Goal: Task Accomplishment & Management: Use online tool/utility

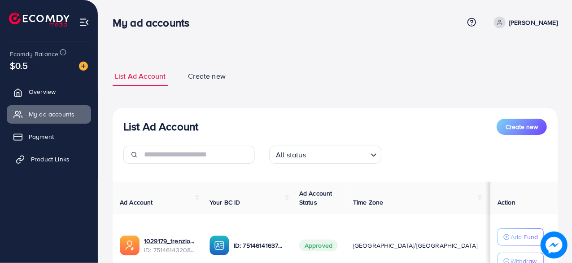
click at [70, 158] on link "Product Links" at bounding box center [49, 159] width 84 height 18
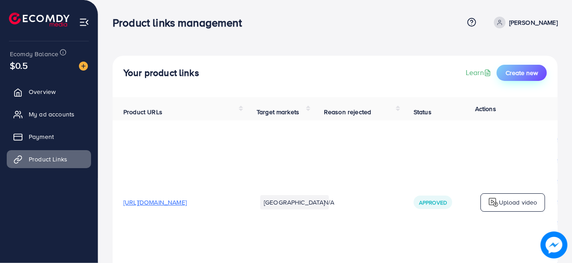
click at [510, 74] on span "Create new" at bounding box center [522, 72] width 32 height 9
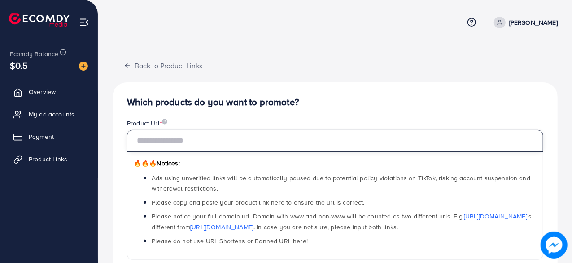
click at [224, 146] on input "text" at bounding box center [335, 141] width 416 height 22
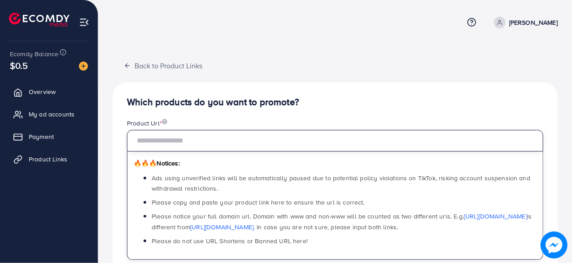
paste input "**********"
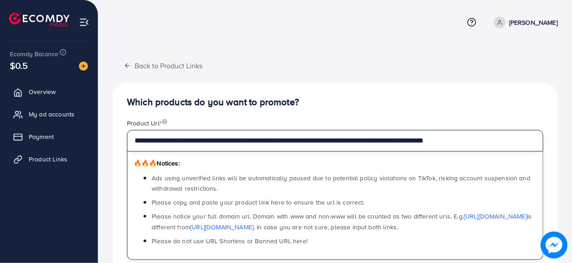
type input "**********"
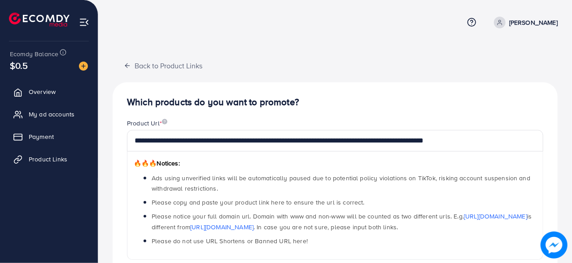
click at [367, 104] on h4 "Which products do you want to promote?" at bounding box center [335, 101] width 416 height 11
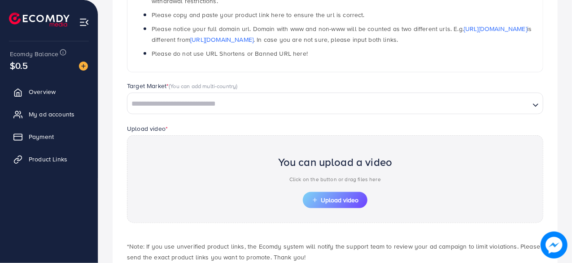
scroll to position [214, 0]
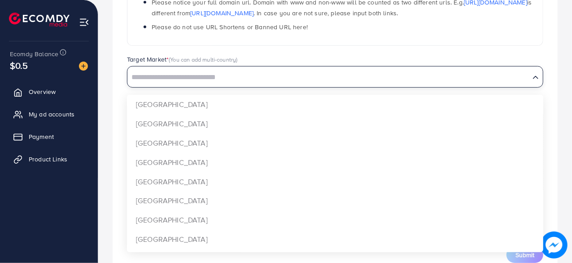
click at [236, 74] on input "Search for option" at bounding box center [328, 77] width 401 height 14
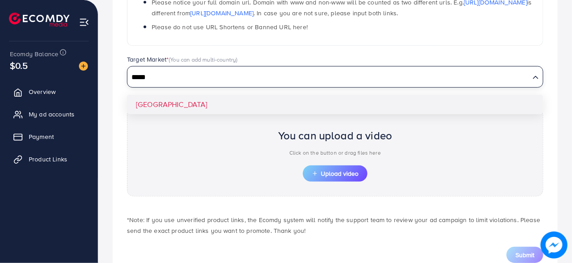
type input "*****"
click at [235, 104] on div "**********" at bounding box center [335, 73] width 445 height 408
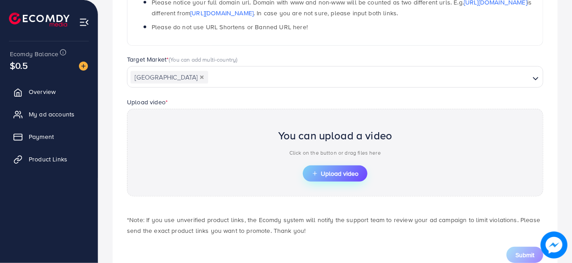
click at [330, 170] on span "Upload video" at bounding box center [335, 173] width 47 height 6
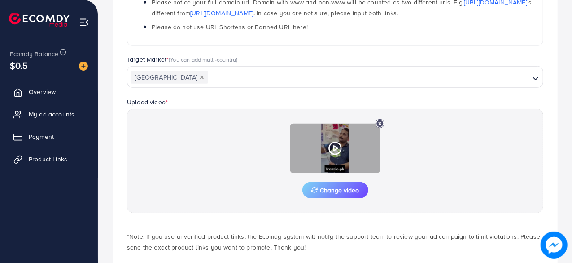
click at [338, 150] on icon at bounding box center [335, 148] width 14 height 14
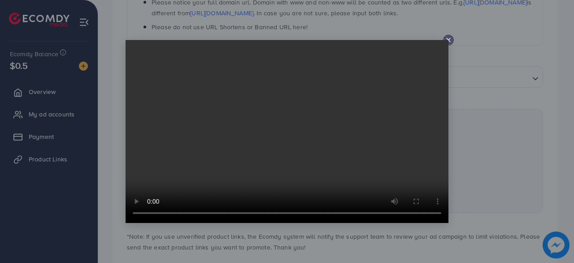
click at [264, 158] on video at bounding box center [287, 131] width 323 height 183
click at [446, 41] on video at bounding box center [287, 131] width 323 height 183
click at [450, 39] on icon at bounding box center [448, 39] width 7 height 7
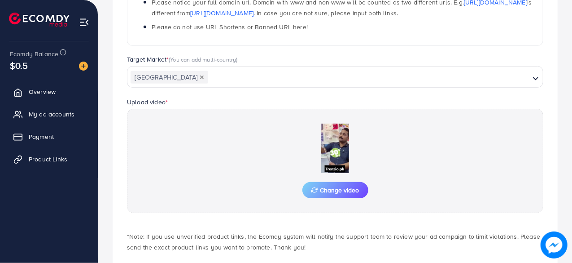
scroll to position [258, 0]
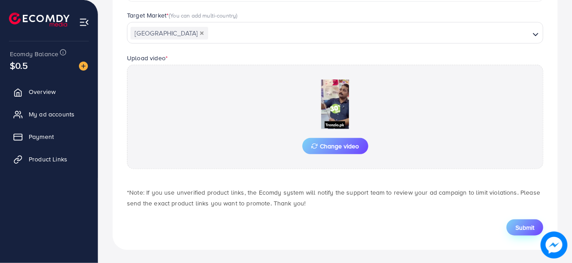
click at [522, 223] on span "Submit" at bounding box center [525, 227] width 19 height 9
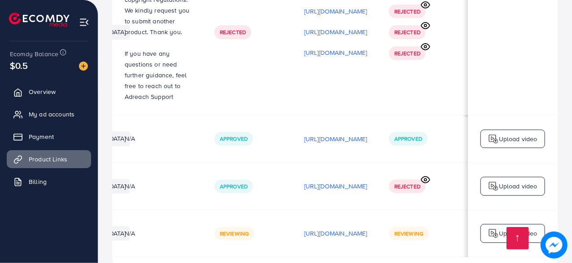
scroll to position [0, 265]
click at [425, 178] on circle at bounding box center [426, 179] width 2 height 2
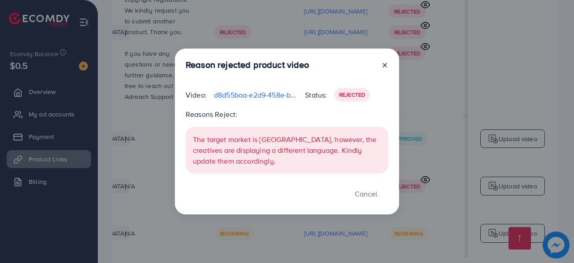
click at [384, 65] on line at bounding box center [385, 65] width 4 height 4
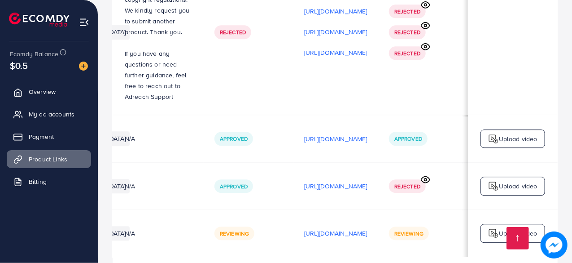
scroll to position [0, 0]
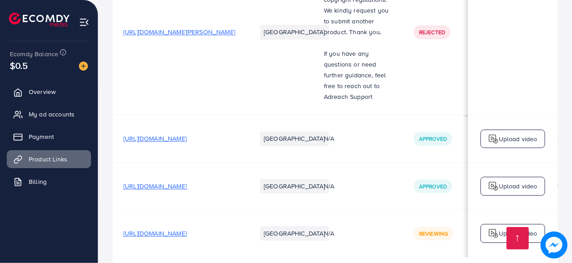
click at [187, 181] on span "[URL][DOMAIN_NAME]" at bounding box center [154, 185] width 63 height 9
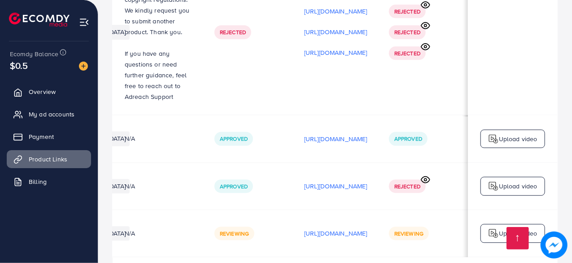
scroll to position [0, 265]
click at [306, 180] on p "[URL][DOMAIN_NAME]" at bounding box center [335, 185] width 63 height 11
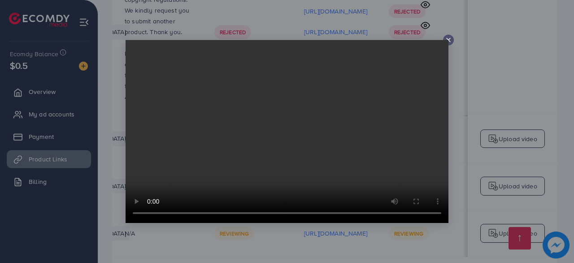
click at [451, 40] on icon at bounding box center [448, 39] width 7 height 7
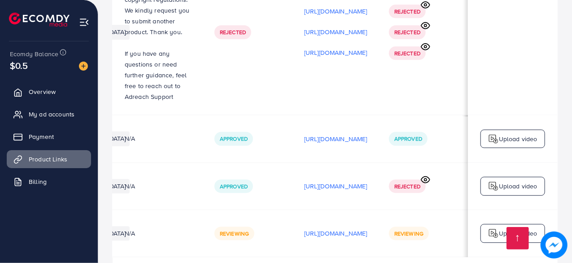
scroll to position [0, 250]
click at [496, 180] on img at bounding box center [493, 185] width 11 height 11
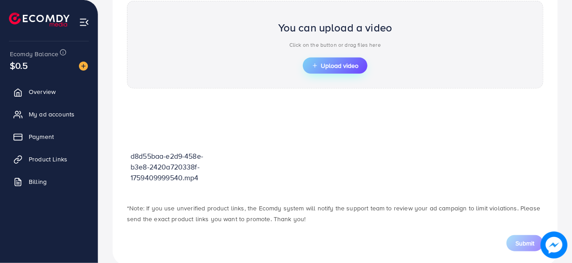
click at [332, 65] on span "Upload video" at bounding box center [335, 65] width 47 height 6
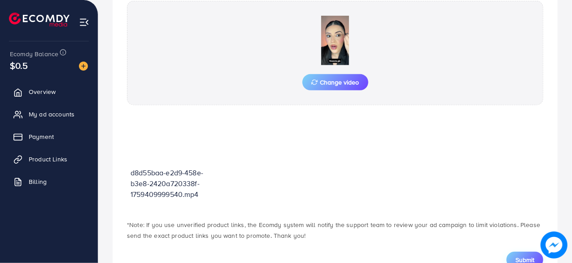
click at [517, 256] on span "Submit" at bounding box center [525, 259] width 19 height 9
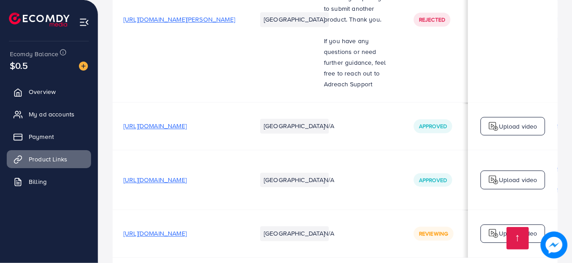
scroll to position [0, 265]
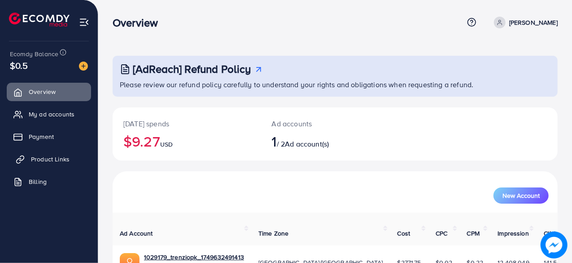
click at [64, 156] on span "Product Links" at bounding box center [50, 158] width 39 height 9
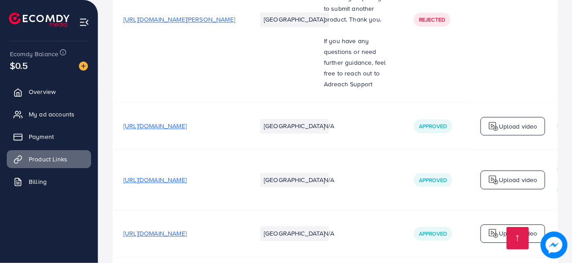
scroll to position [0, 265]
click at [186, 228] on span "[URL][DOMAIN_NAME]" at bounding box center [154, 232] width 63 height 9
